Goal: Communication & Community: Answer question/provide support

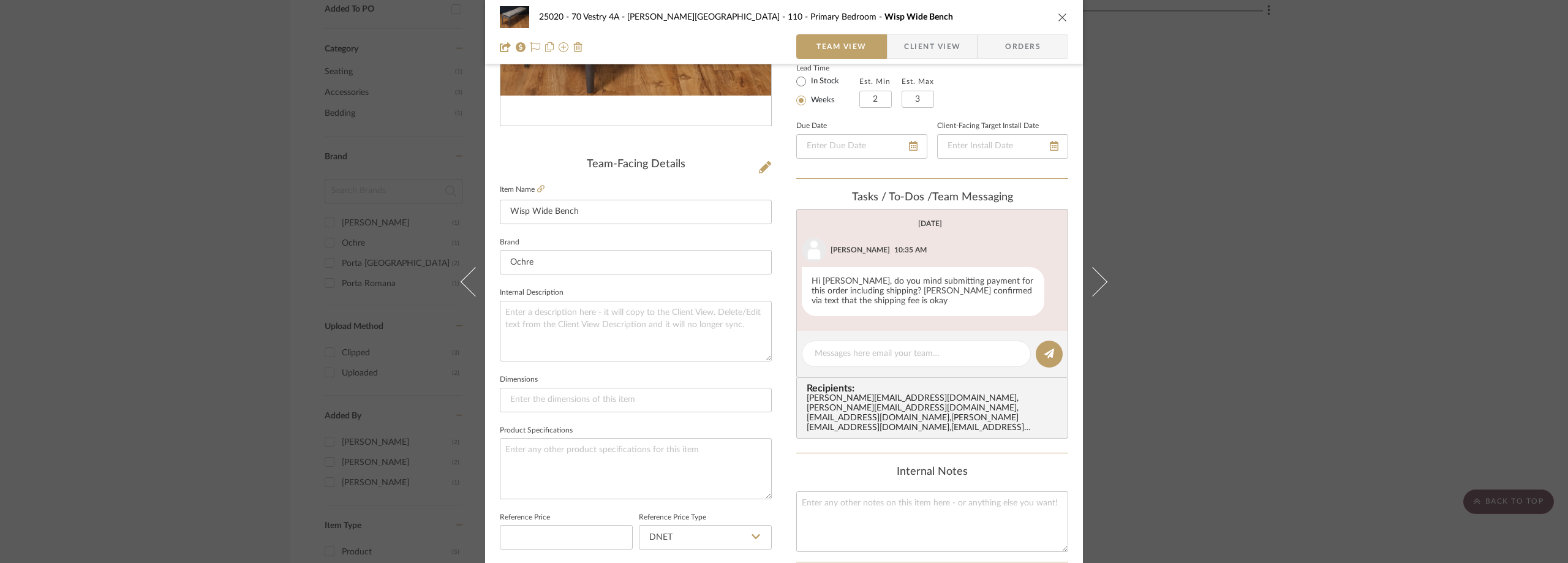
scroll to position [210, 0]
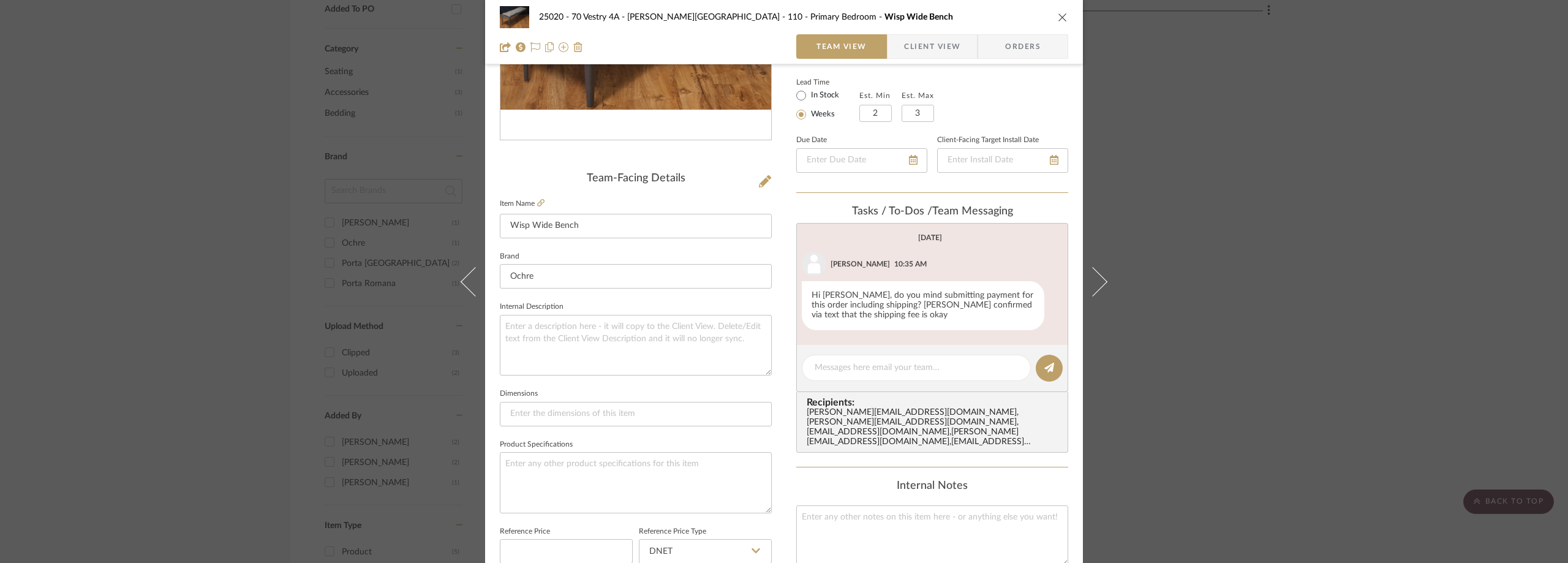
click at [308, 242] on div "25020 - 70 Vestry 4A - [PERSON_NAME] 110 - Primary Bedroom Wisp Wide Bench Team…" at bounding box center [784, 281] width 1568 height 563
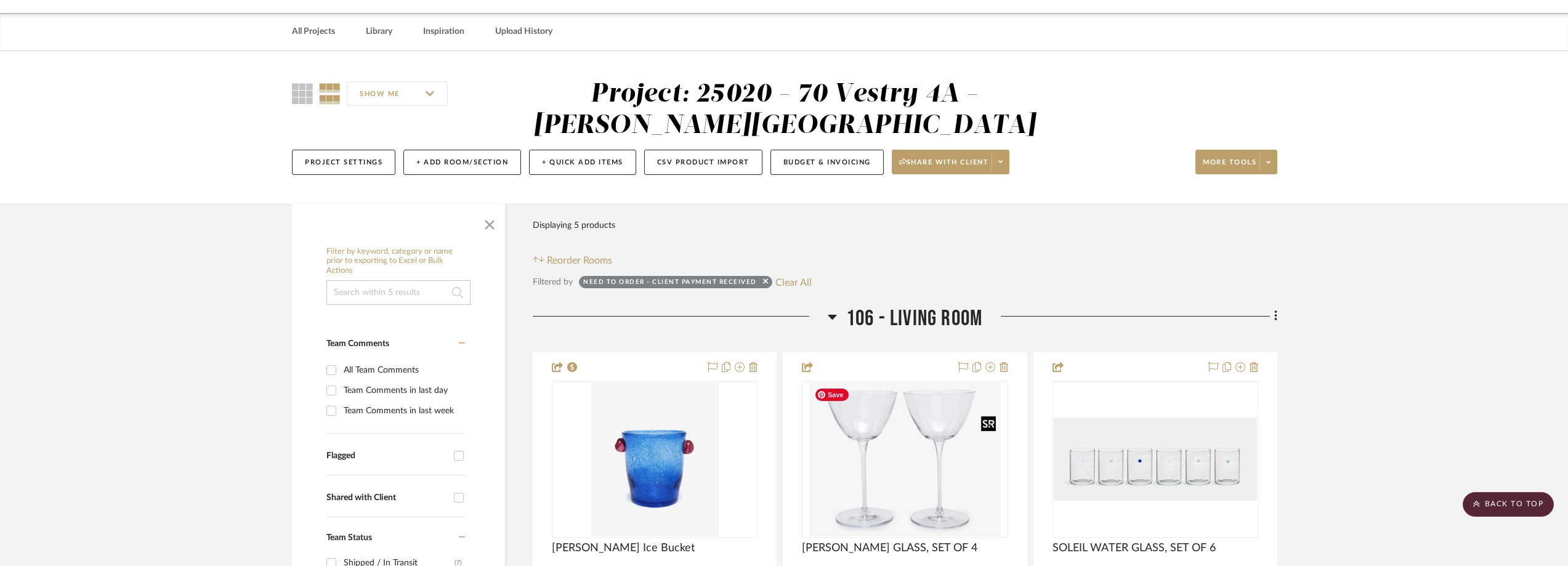
scroll to position [0, 0]
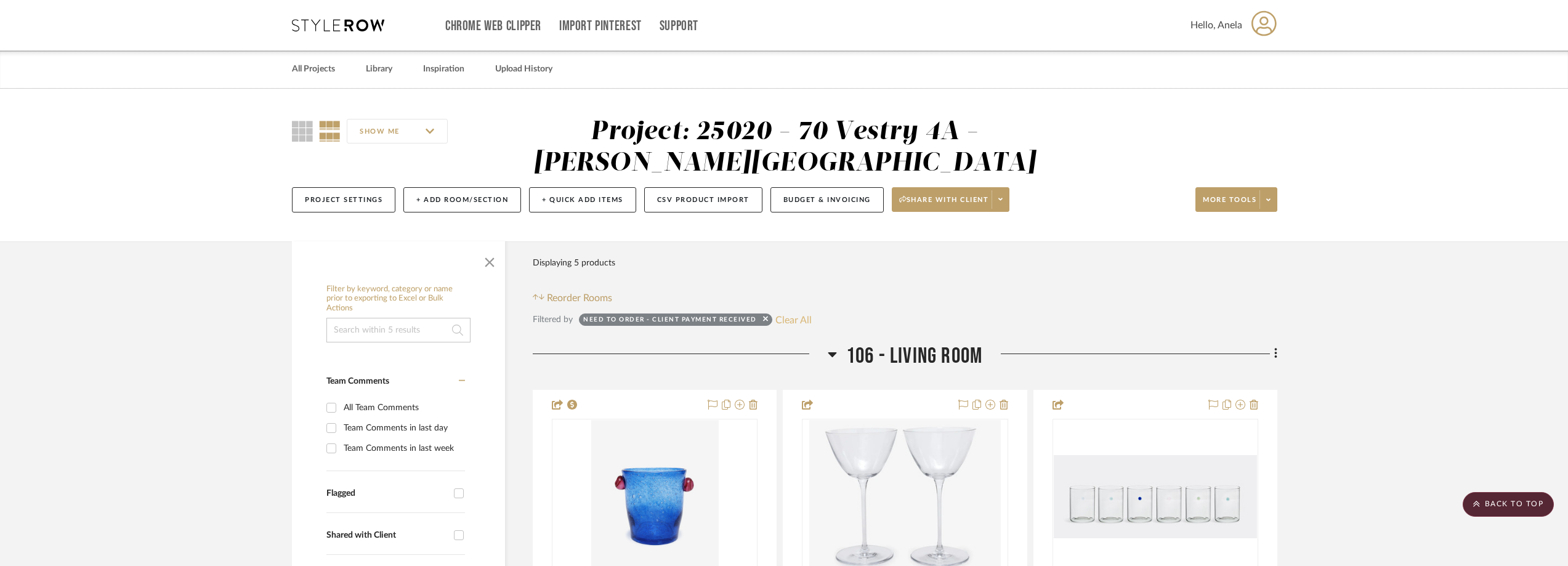
drag, startPoint x: 784, startPoint y: 316, endPoint x: 777, endPoint y: 316, distance: 7.0
click at [784, 315] on button "Clear All" at bounding box center [794, 319] width 36 height 16
checkbox input "false"
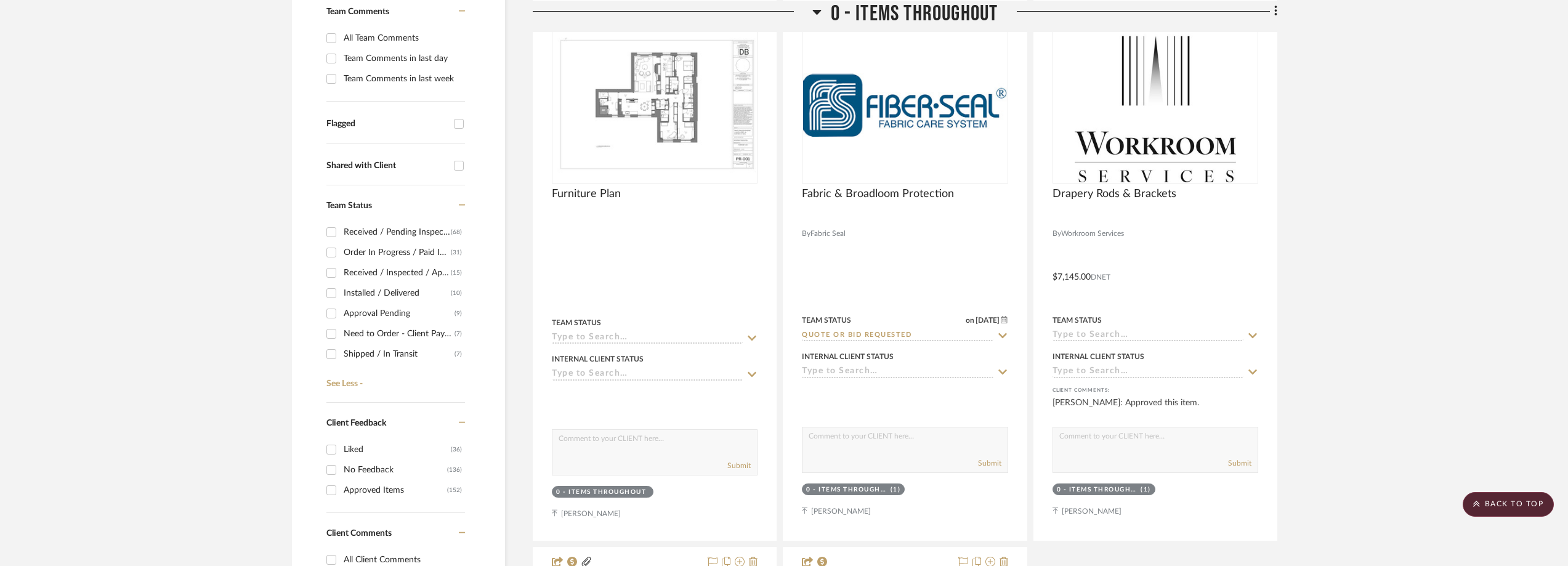
click at [352, 332] on div "Need to Order - Client Payment Received" at bounding box center [399, 334] width 111 height 20
click at [341, 332] on input "Need to Order - Client Payment Received (7)" at bounding box center [331, 334] width 20 height 20
checkbox input "true"
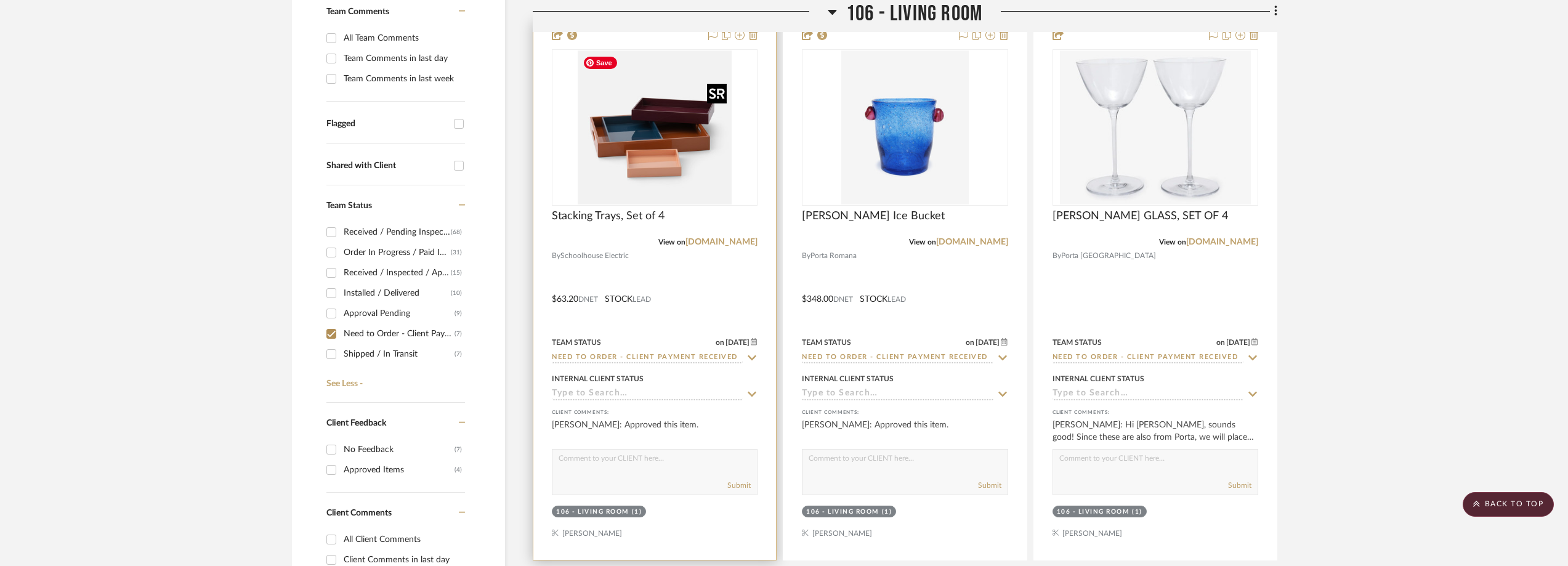
click at [716, 180] on div at bounding box center [654, 127] width 206 height 156
click at [691, 175] on img "0" at bounding box center [654, 127] width 154 height 154
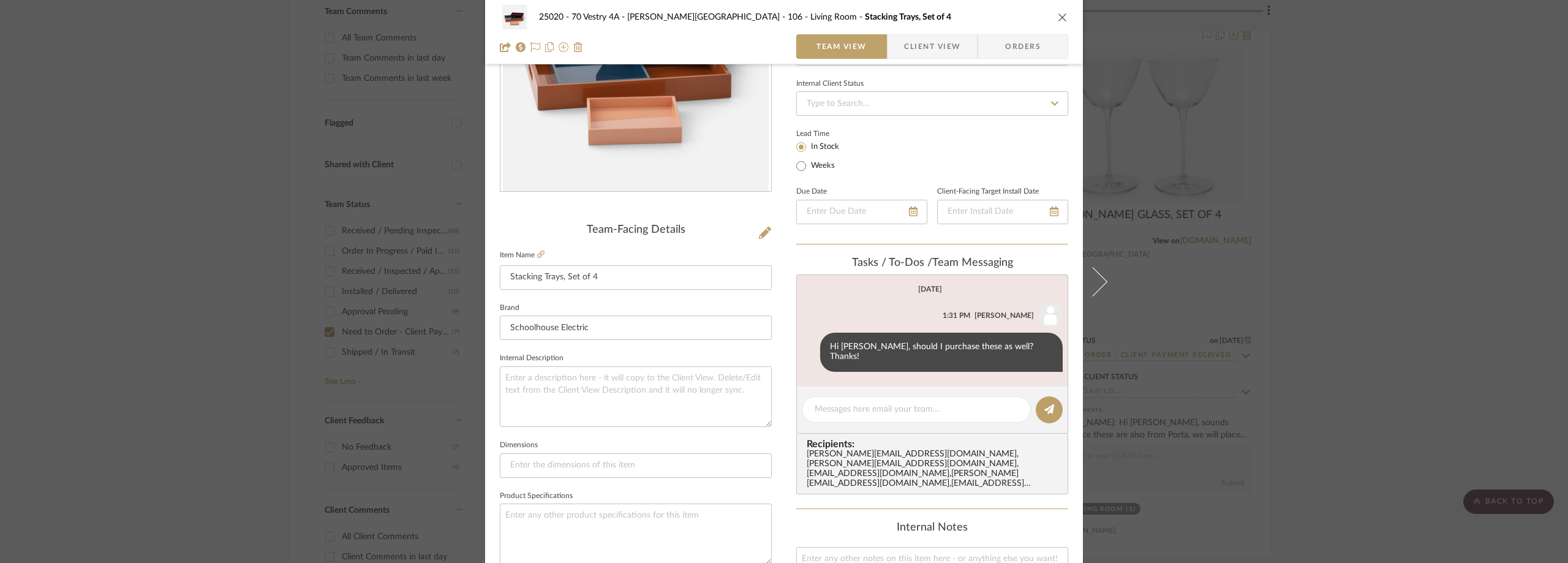
scroll to position [149, 0]
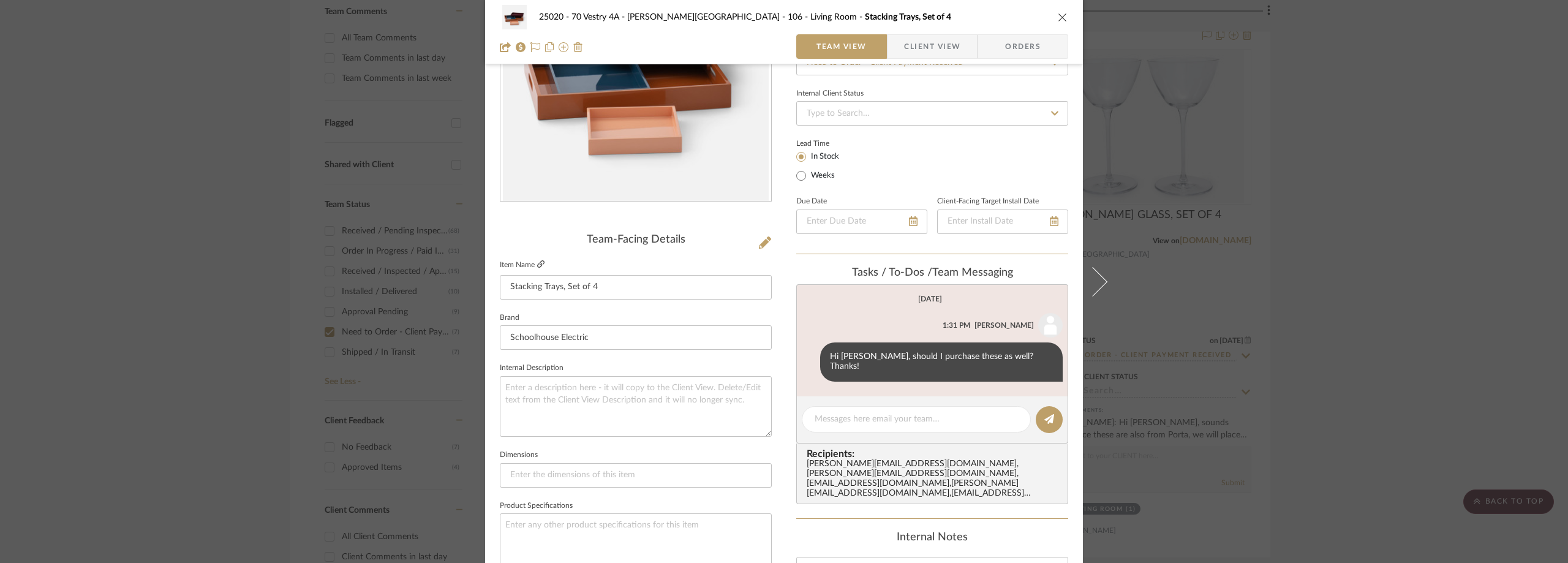
click at [537, 264] on icon at bounding box center [541, 264] width 7 height 7
click at [904, 54] on span "Client View" at bounding box center [932, 47] width 57 height 25
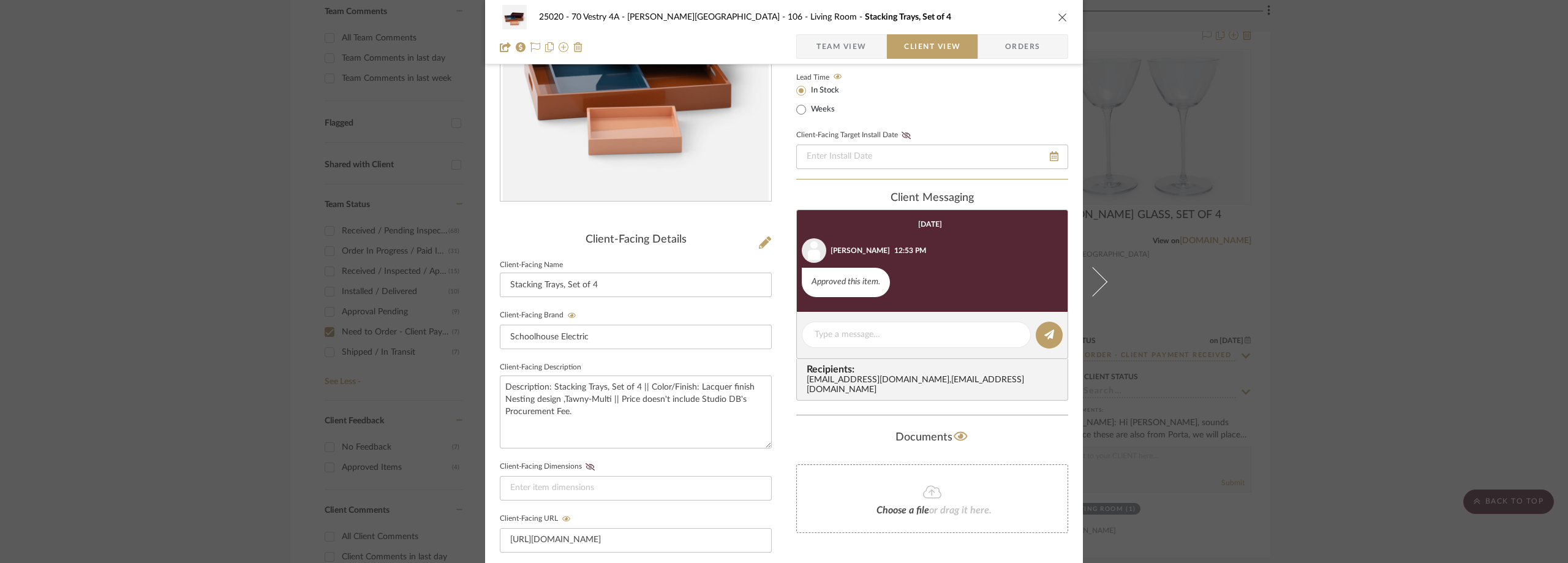
scroll to position [466, 0]
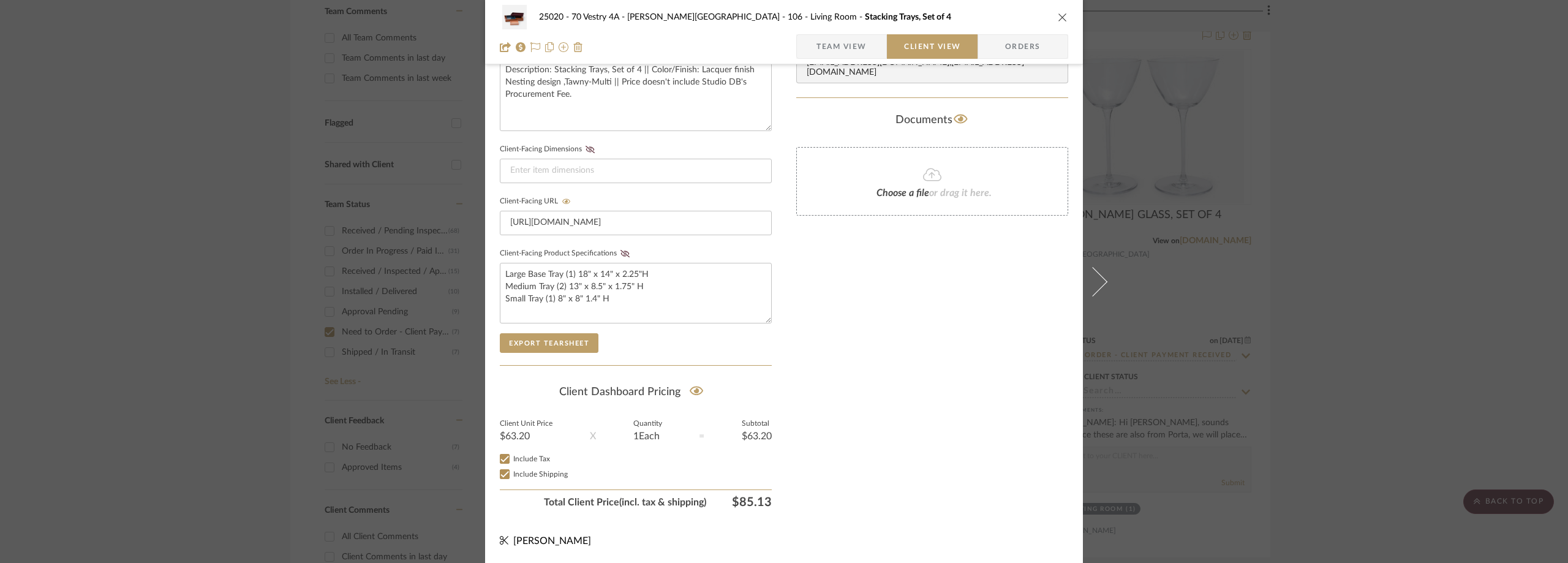
click at [1374, 145] on div "25020 - 70 Vestry 4A - [PERSON_NAME] 106 - Living Room Stacking Trays, Set of 4…" at bounding box center [784, 281] width 1568 height 563
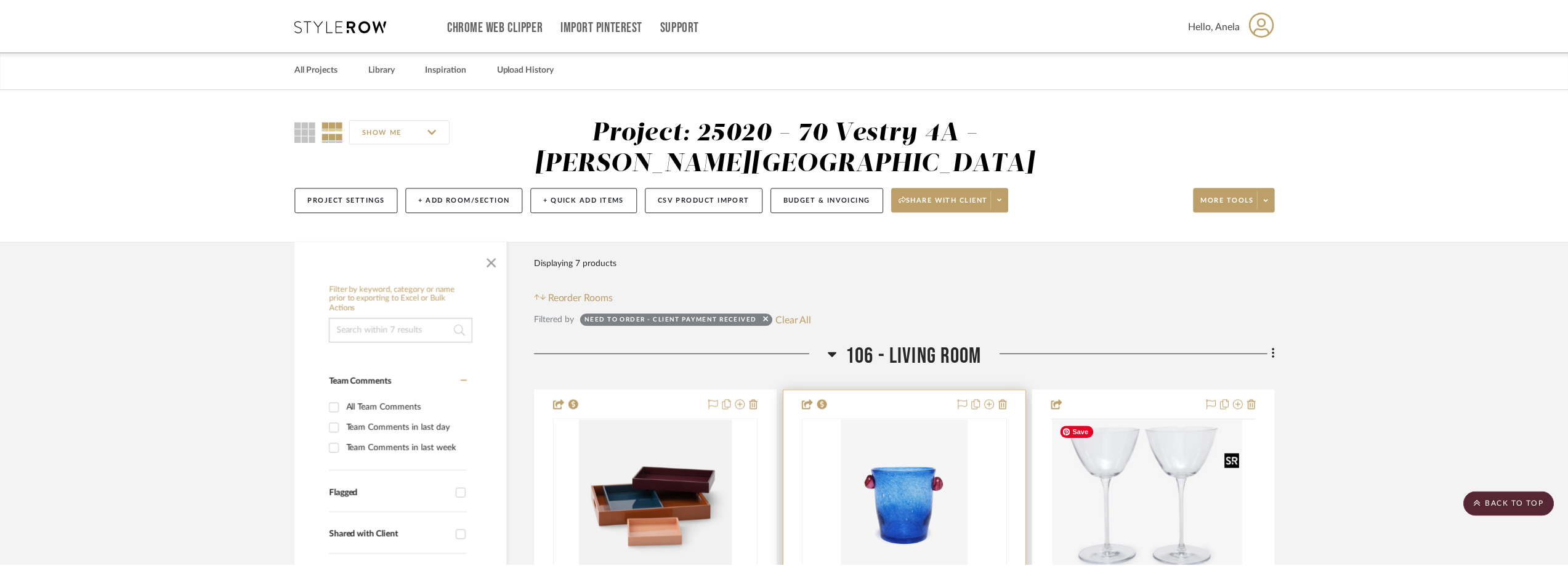
scroll to position [369, 0]
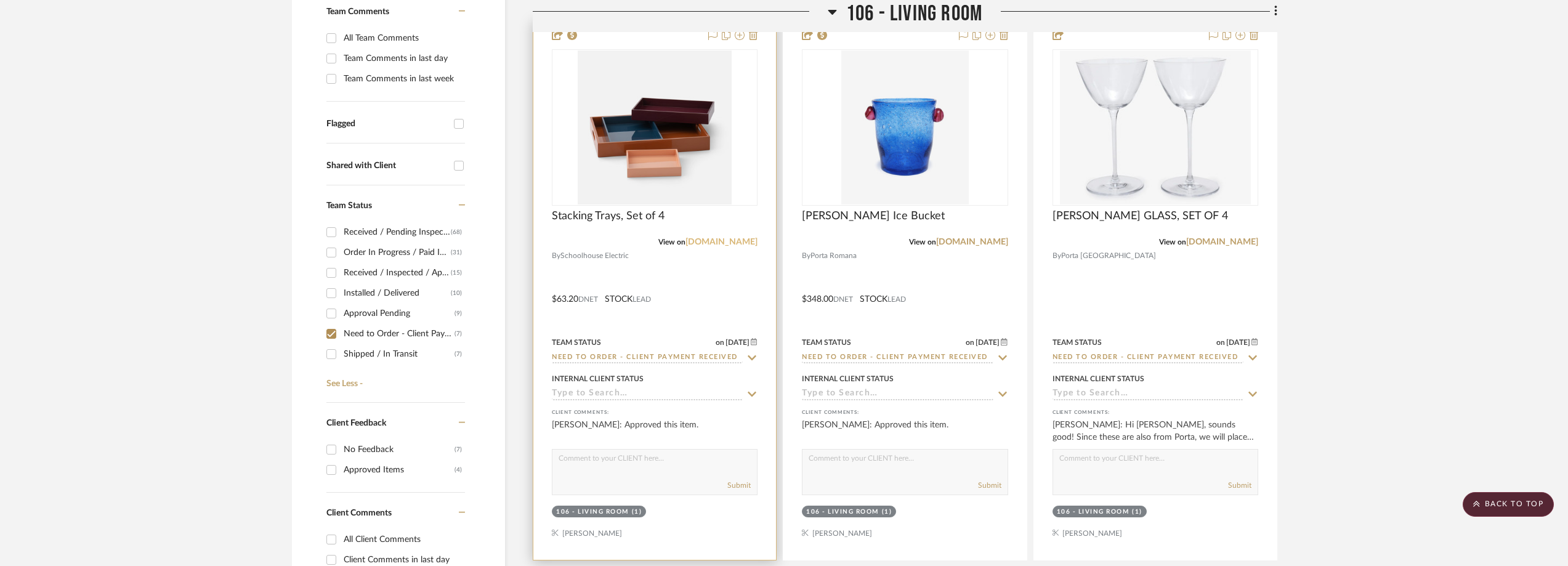
click at [725, 243] on link "[DOMAIN_NAME]" at bounding box center [721, 242] width 72 height 8
click at [653, 151] on img "0" at bounding box center [654, 127] width 154 height 154
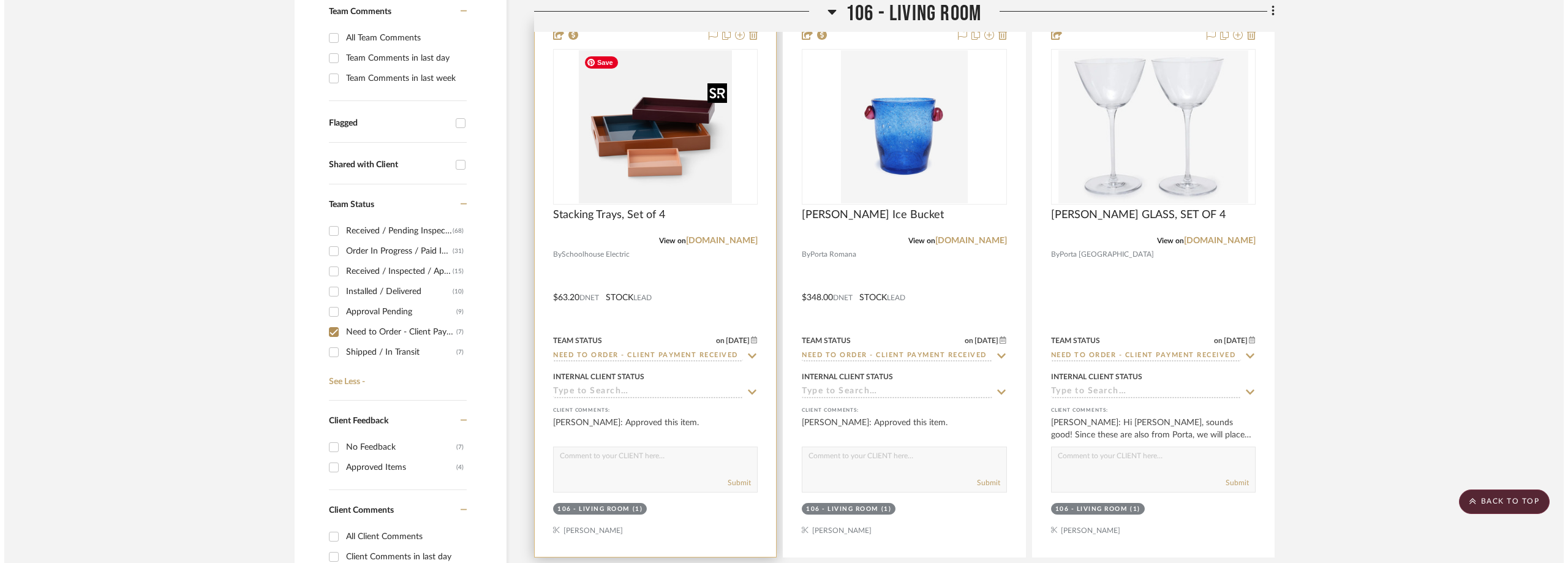
scroll to position [0, 0]
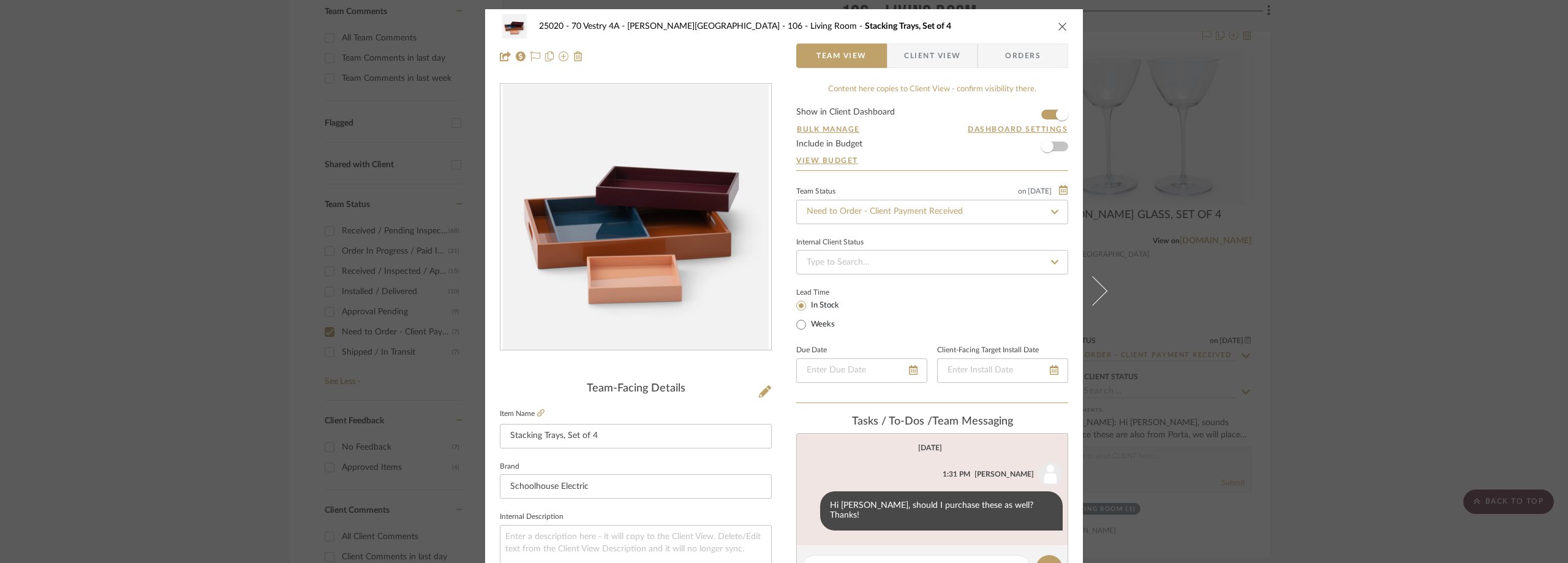
click at [894, 53] on span "button" at bounding box center [896, 56] width 16 height 25
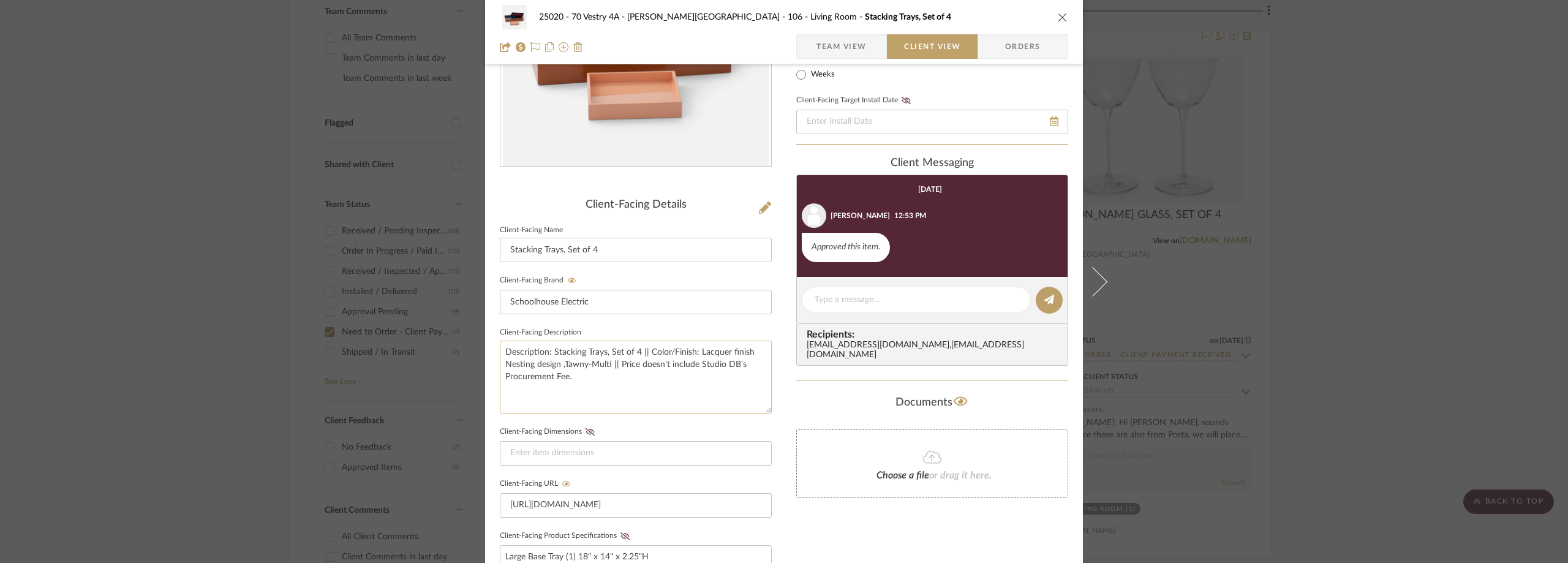
scroll to position [307, 0]
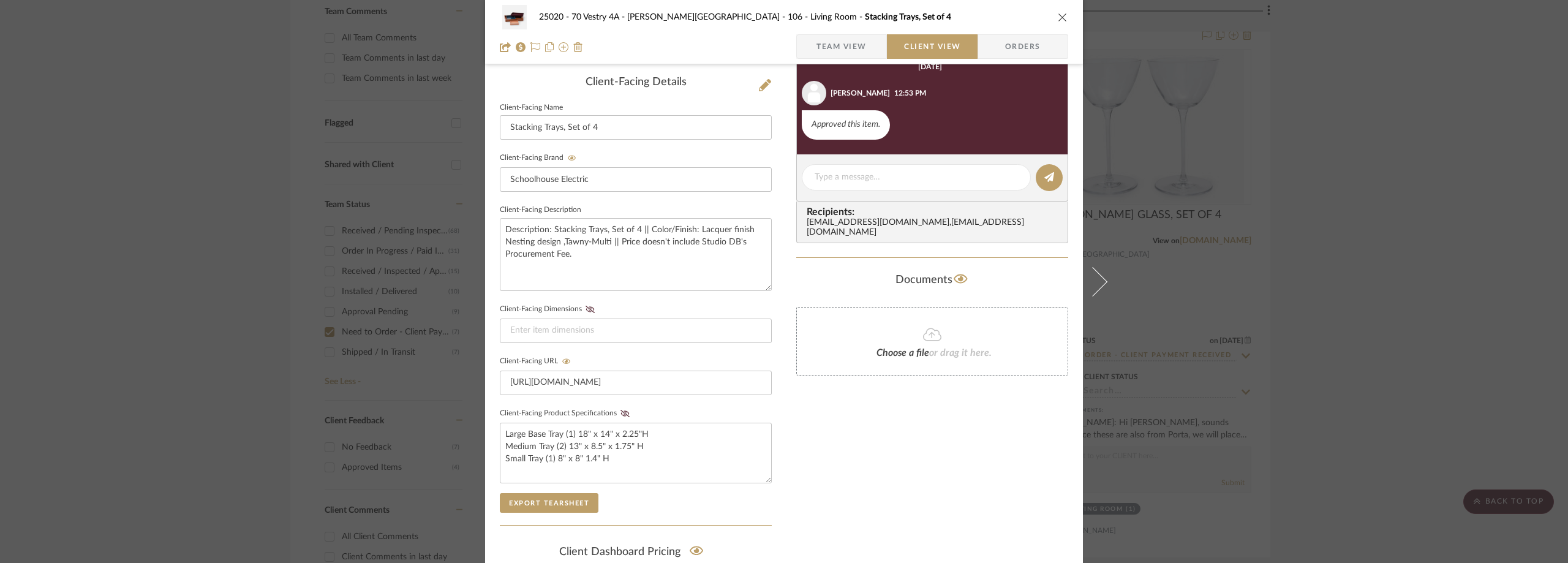
click at [581, 85] on div "Client-Facing Details" at bounding box center [635, 82] width 272 height 13
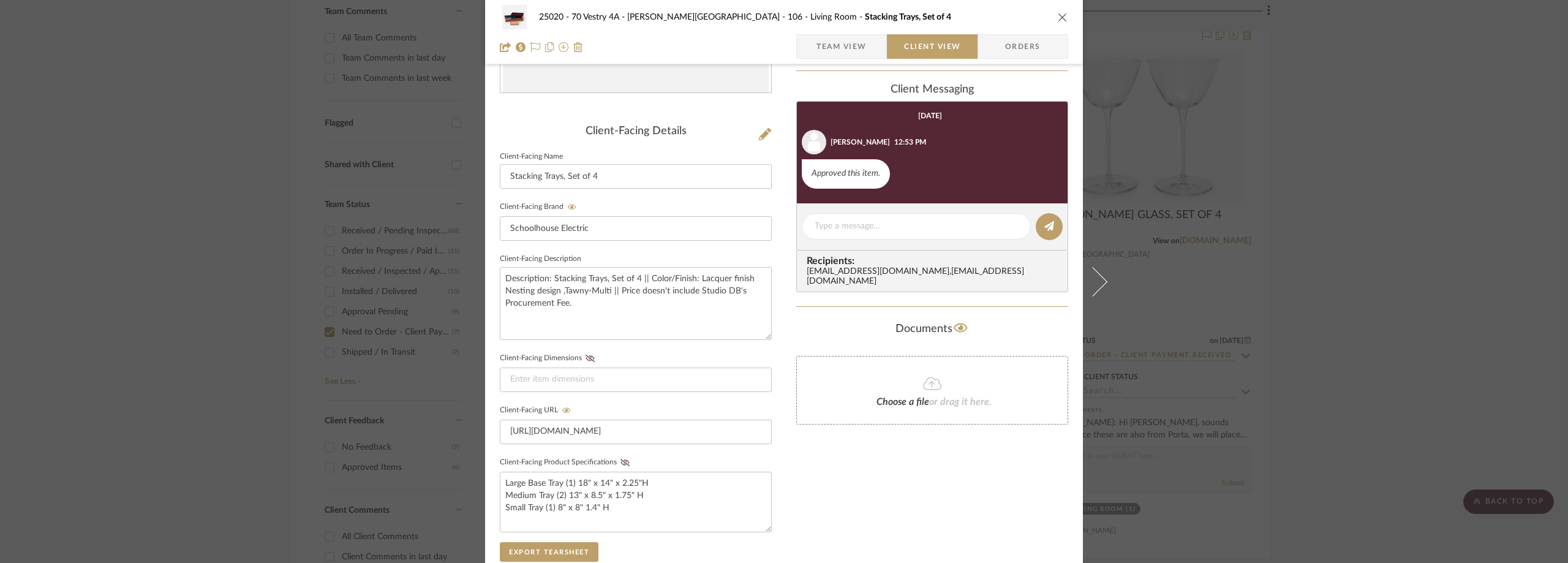
scroll to position [37, 0]
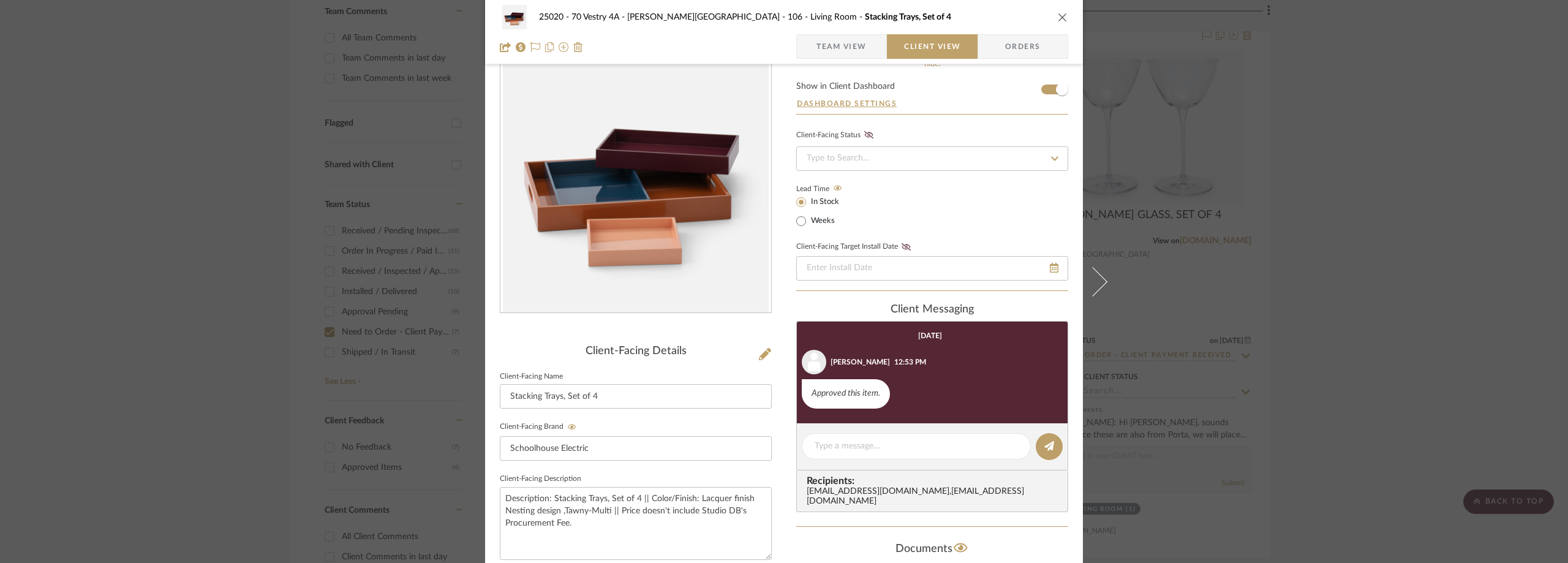
click at [847, 44] on span "Team View" at bounding box center [842, 47] width 50 height 25
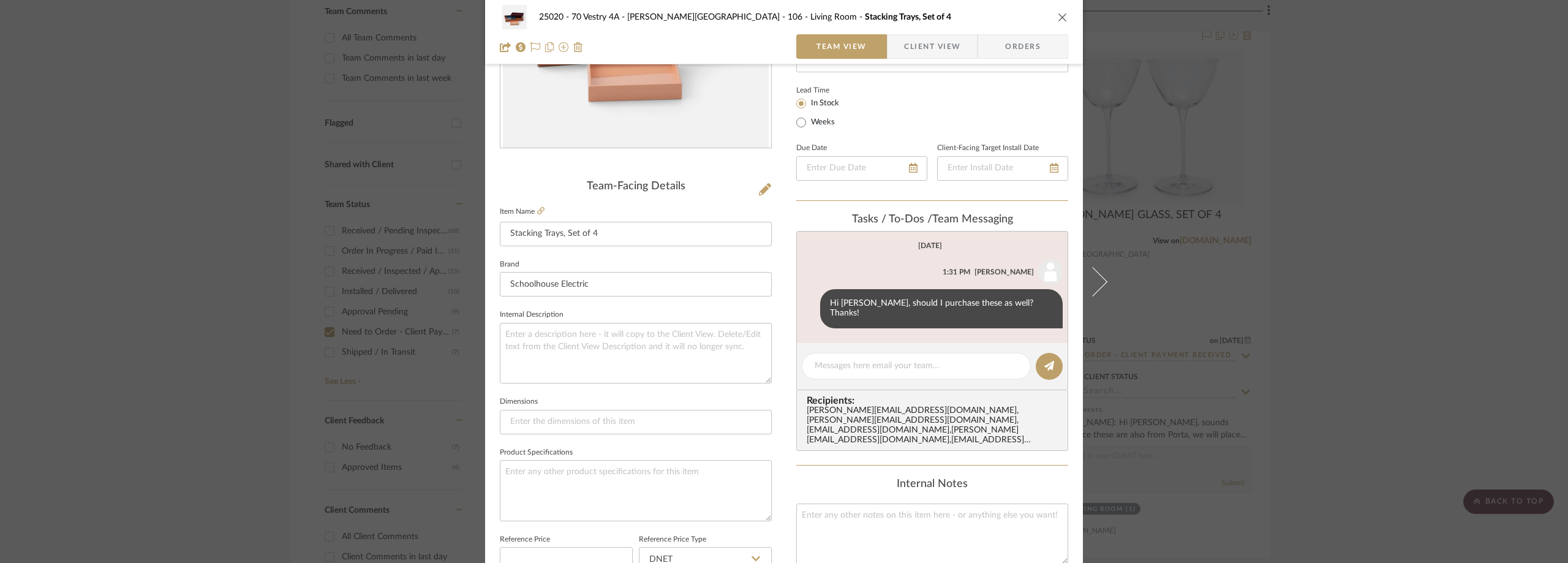
scroll to position [221, 0]
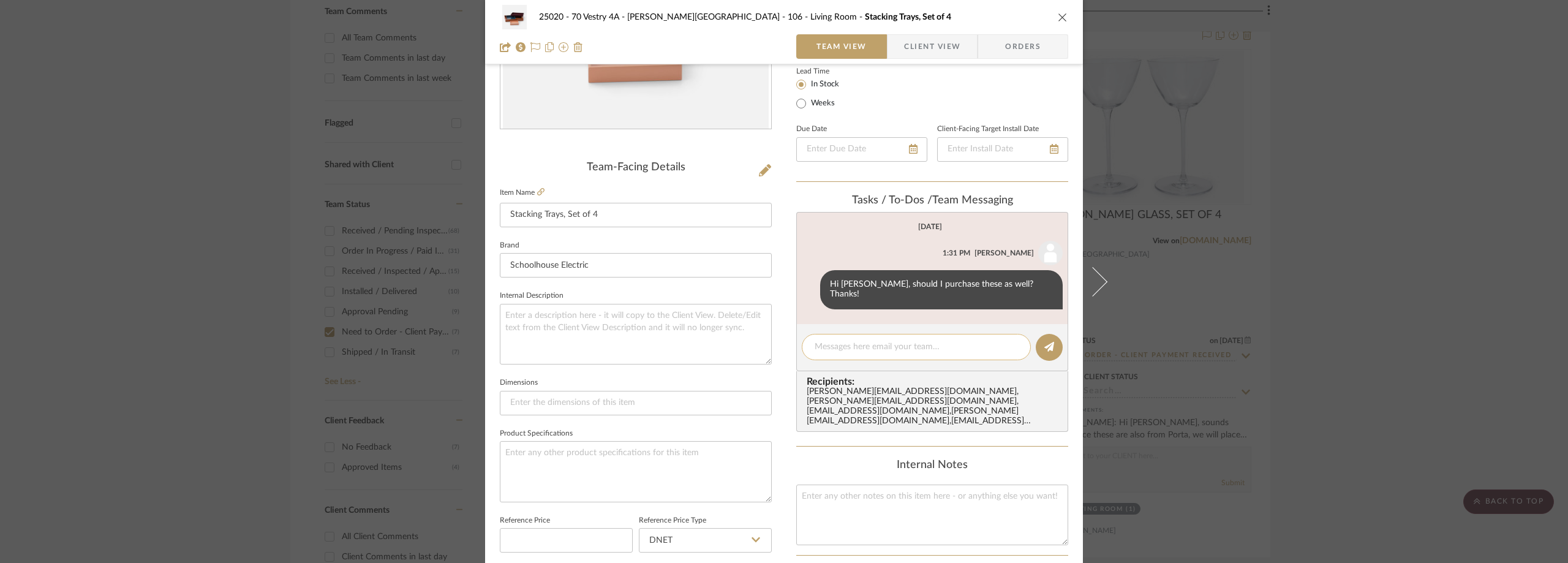
click at [852, 340] on textarea at bounding box center [915, 347] width 203 height 13
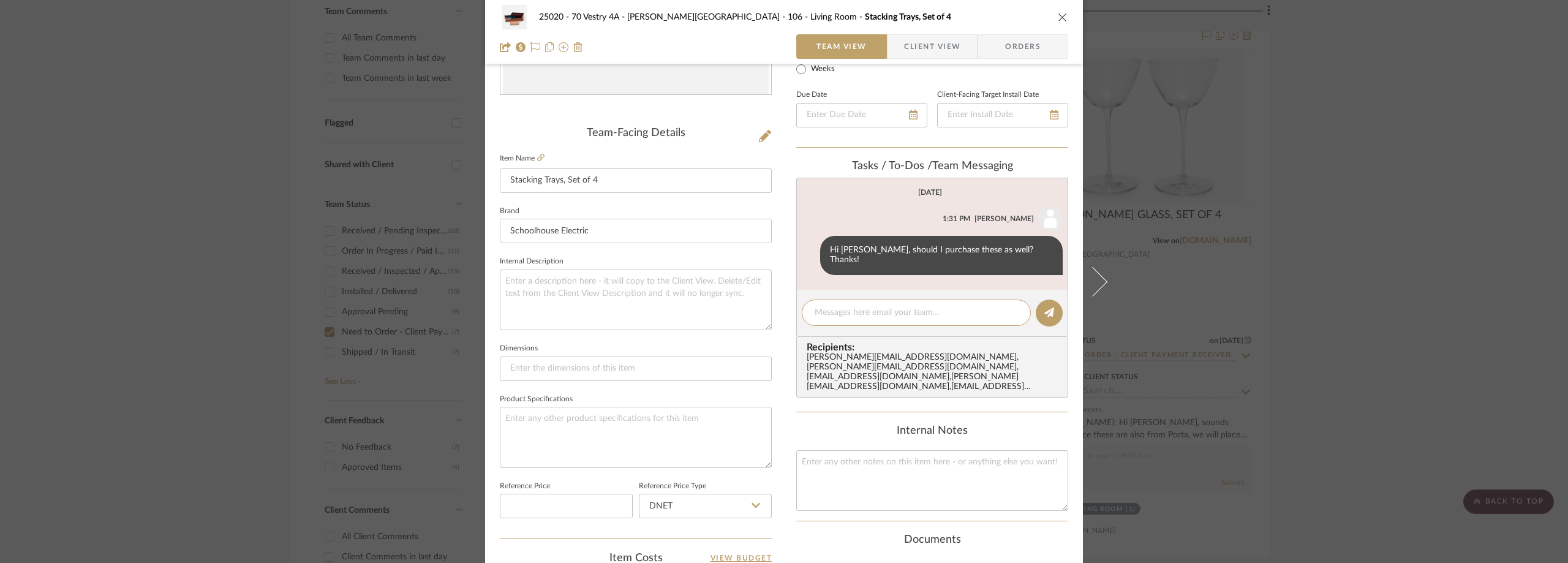
scroll to position [344, 0]
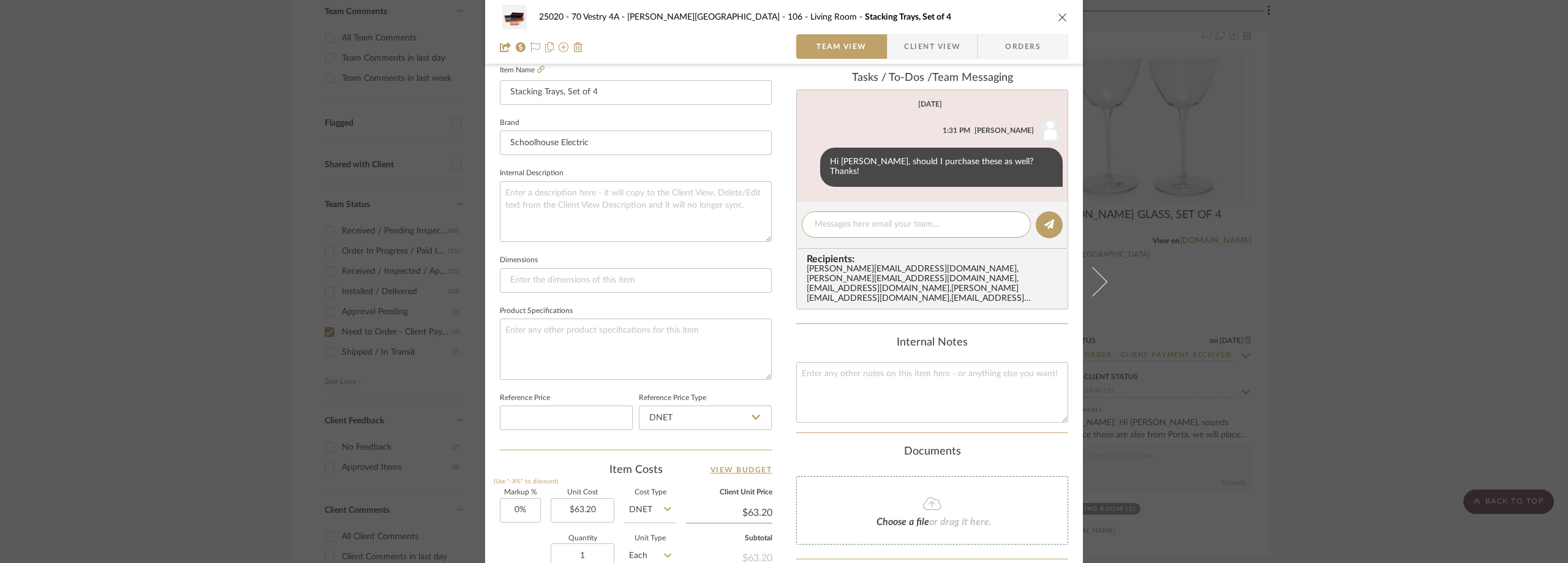
click at [880, 511] on div "Choose a file or drag it here." at bounding box center [932, 510] width 272 height 68
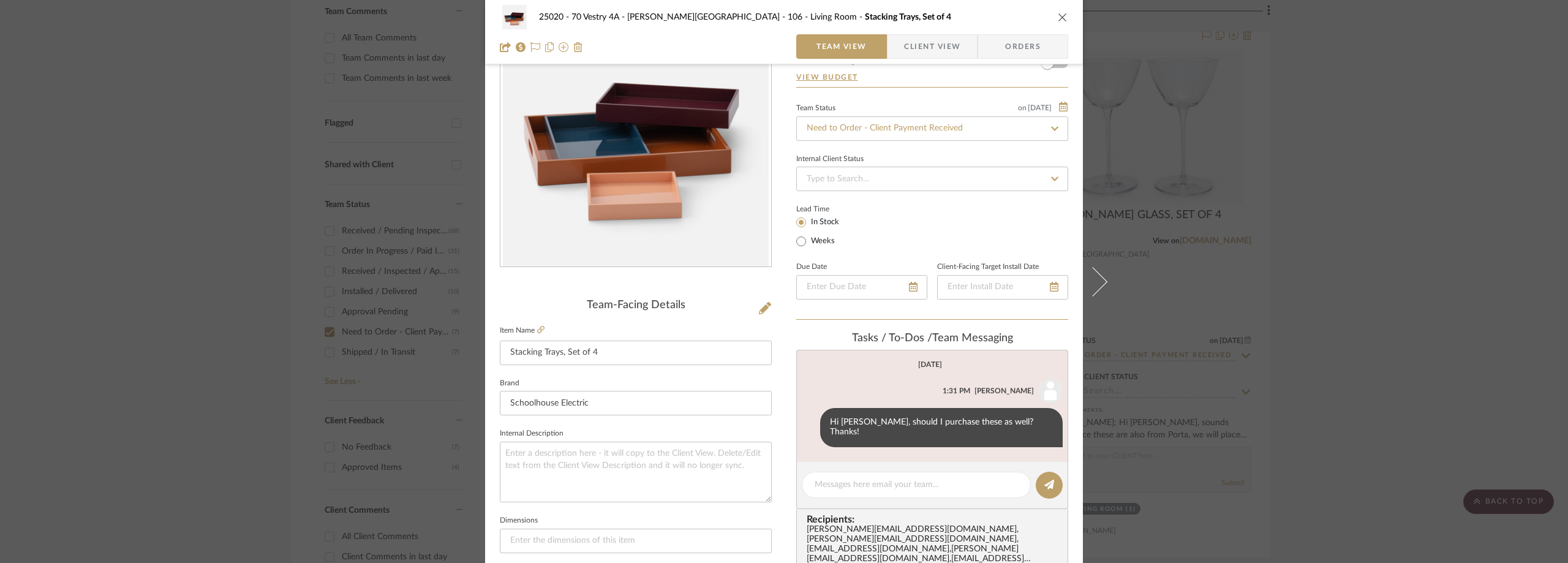
scroll to position [160, 0]
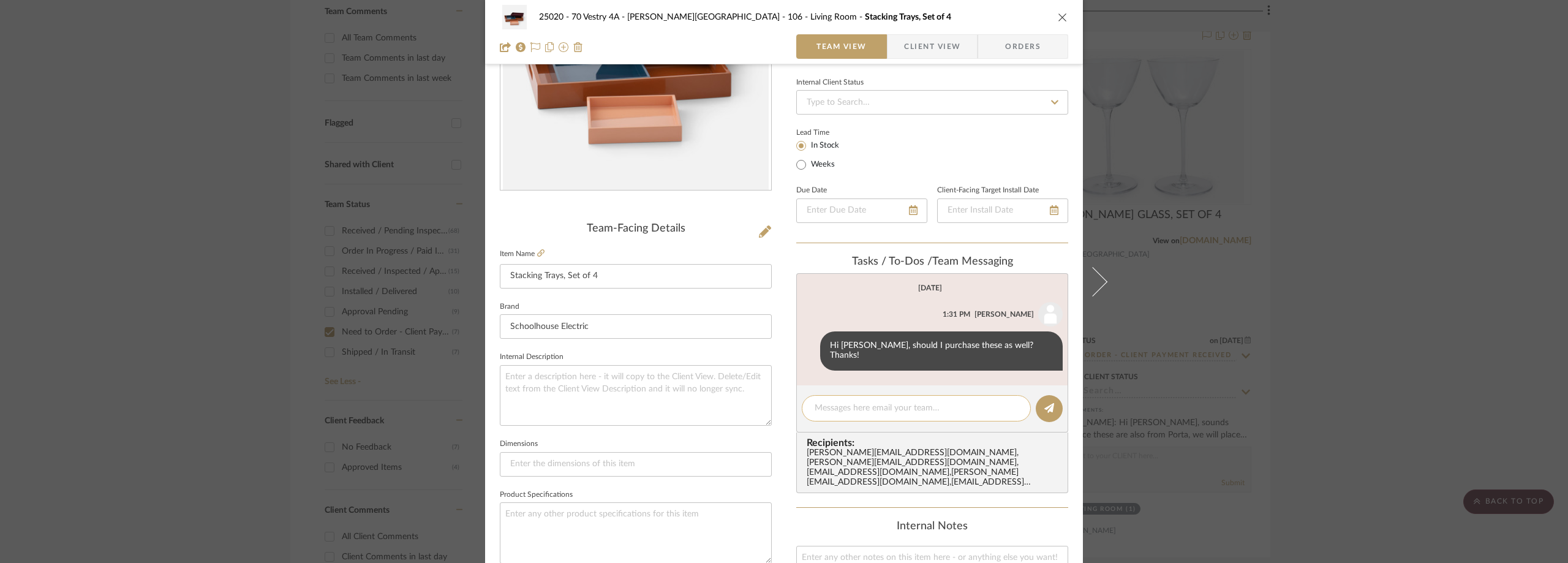
click at [911, 404] on textarea at bounding box center [915, 408] width 203 height 13
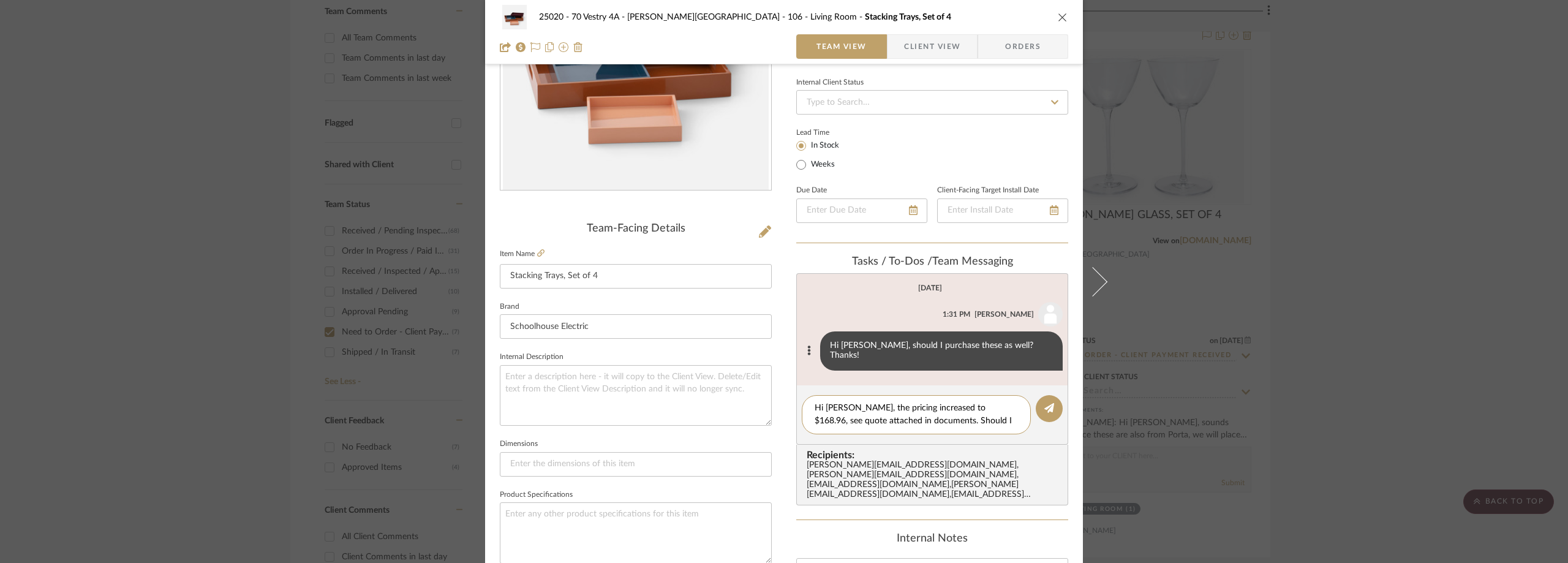
scroll to position [0, 0]
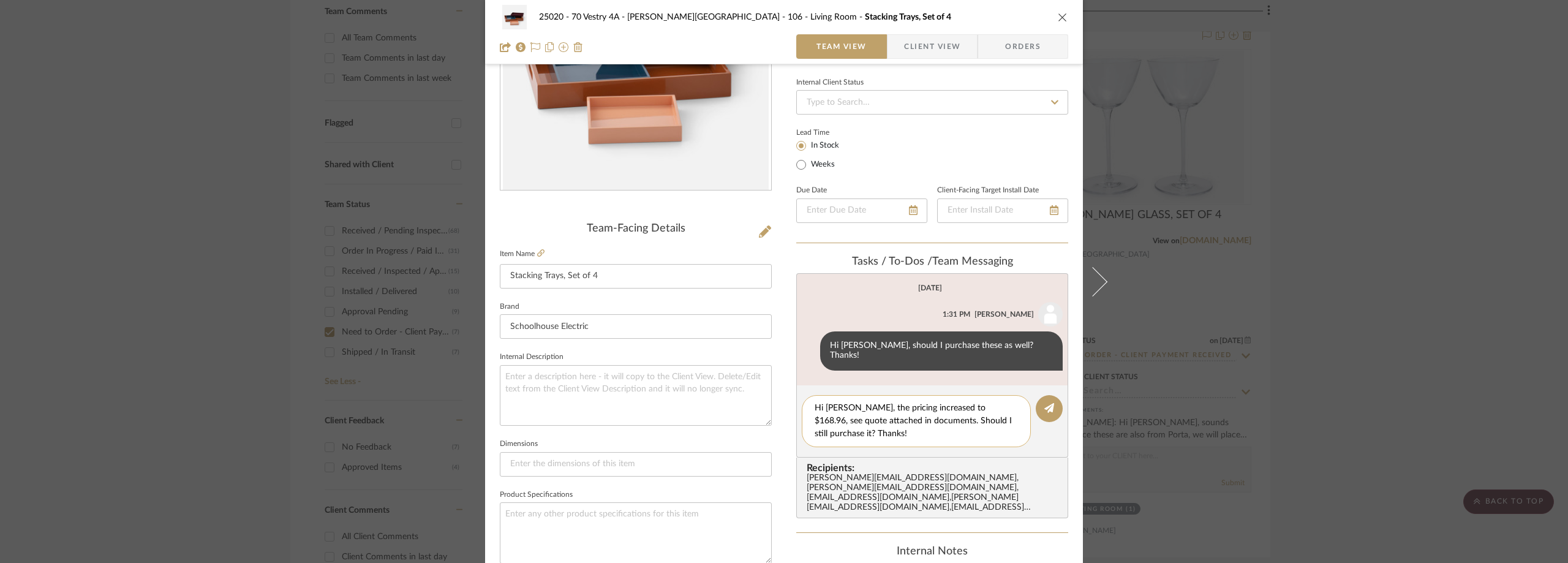
click at [960, 415] on textarea "Hi [PERSON_NAME], the pricing increased to $168.96, see quote attached in docum…" at bounding box center [915, 421] width 203 height 39
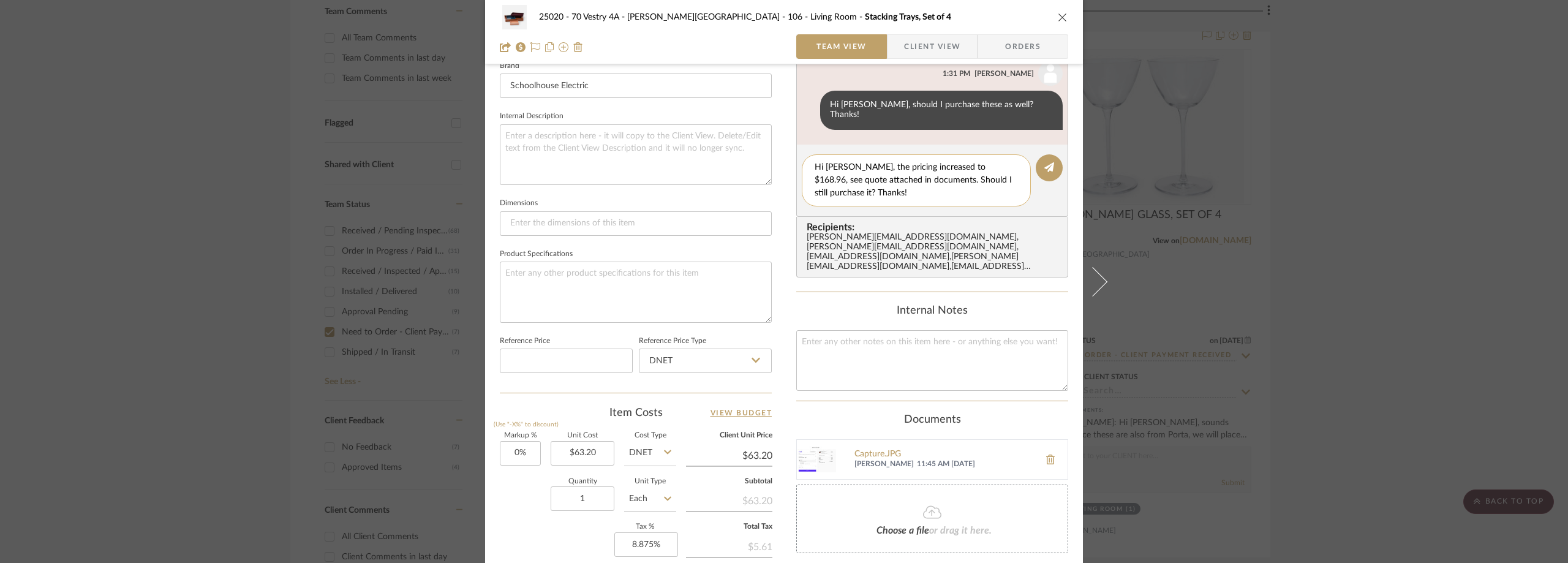
scroll to position [405, 0]
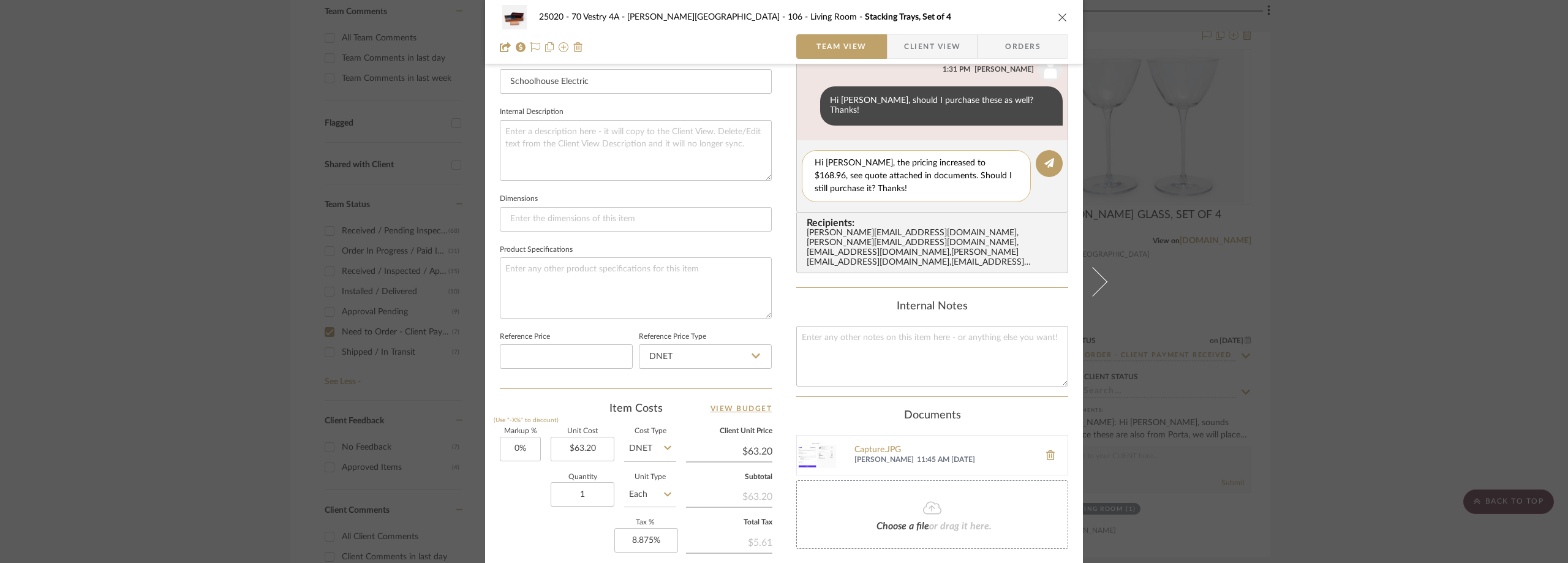
click at [909, 169] on textarea "Hi [PERSON_NAME], the pricing increased to $168.96, see quote attached in docum…" at bounding box center [915, 176] width 203 height 39
click at [906, 174] on textarea "Hi [PERSON_NAME], the pricing increased to $168.96, see quote attached in docum…" at bounding box center [915, 176] width 203 height 39
click at [817, 179] on textarea "Hi [PERSON_NAME], the pricing increased to $168.96, see quote attached in docum…" at bounding box center [915, 176] width 203 height 39
type textarea "Hi [PERSON_NAME], the pricing increased to $168.96, see quote attached in docum…"
click at [1050, 155] on button at bounding box center [1049, 164] width 27 height 27
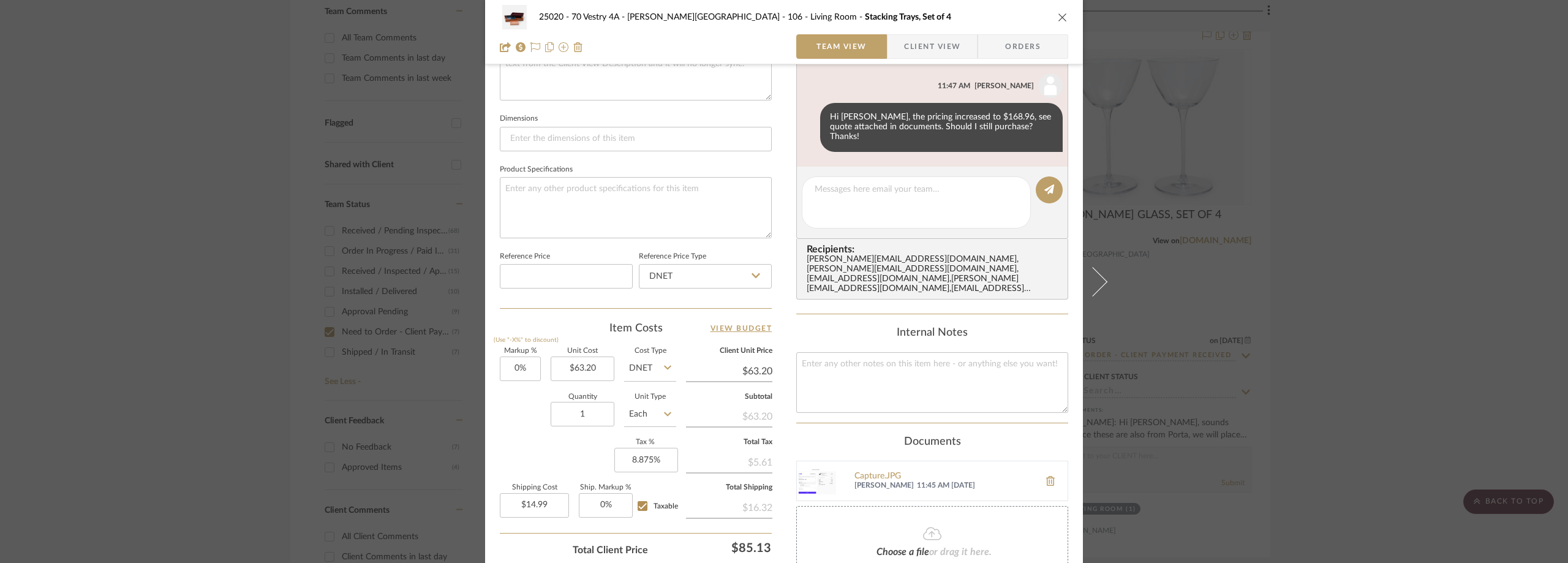
scroll to position [528, 0]
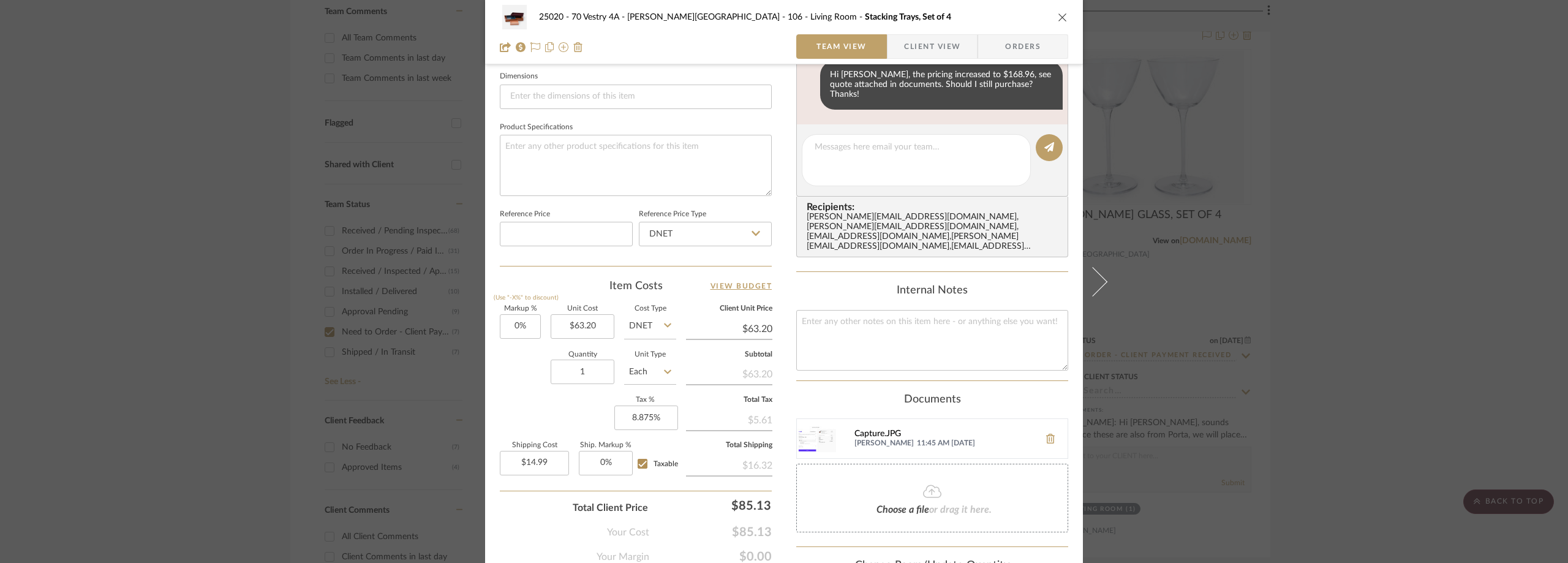
click at [861, 430] on div "Capture.JPG" at bounding box center [944, 435] width 179 height 10
